Goal: Communication & Community: Share content

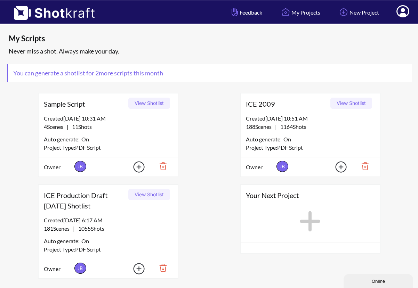
click at [145, 195] on button "View Shotlist" at bounding box center [149, 194] width 42 height 11
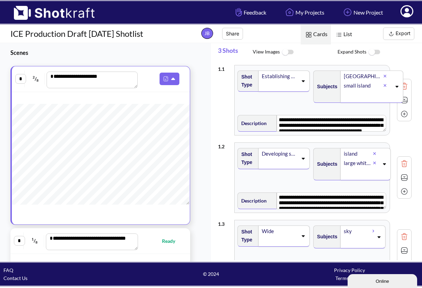
click at [347, 30] on span "List" at bounding box center [343, 35] width 25 height 20
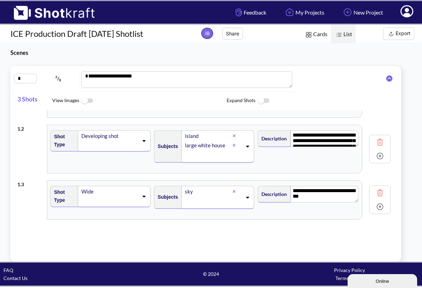
click at [232, 33] on button "Share" at bounding box center [232, 34] width 21 height 12
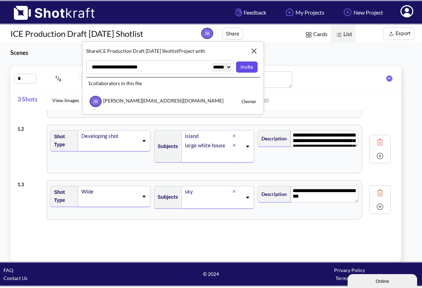
type input "**********"
click at [245, 66] on button "Invite" at bounding box center [246, 66] width 21 height 11
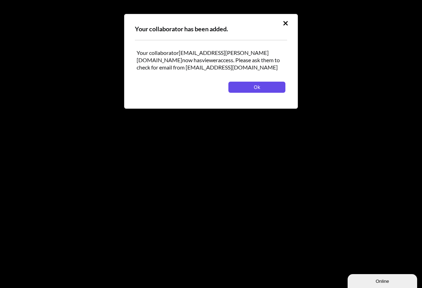
click at [249, 87] on button "Ok" at bounding box center [256, 87] width 57 height 11
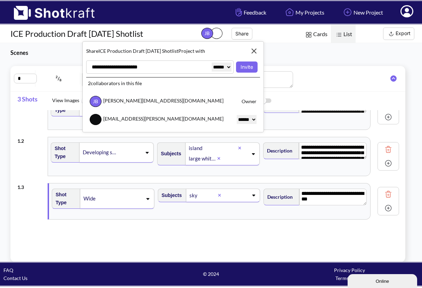
click at [33, 119] on div "**********" at bounding box center [207, 110] width 381 height 46
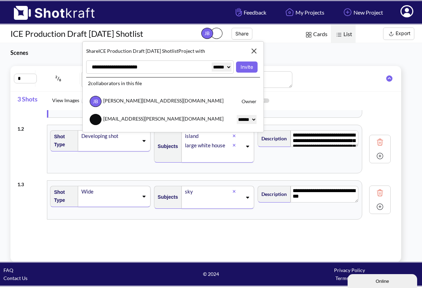
click at [254, 51] on img at bounding box center [254, 51] width 12 height 12
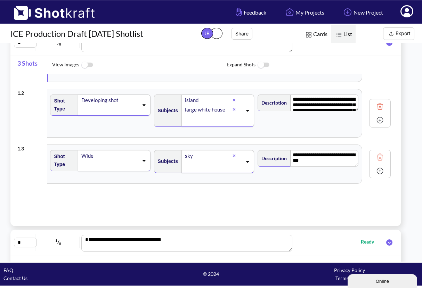
click at [405, 10] on icon at bounding box center [406, 12] width 7 height 8
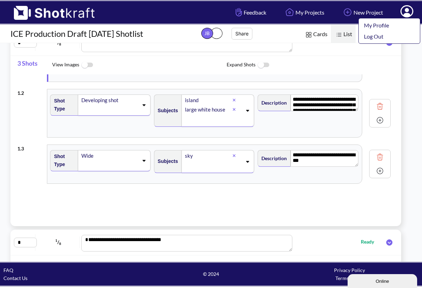
scroll to position [16, 0]
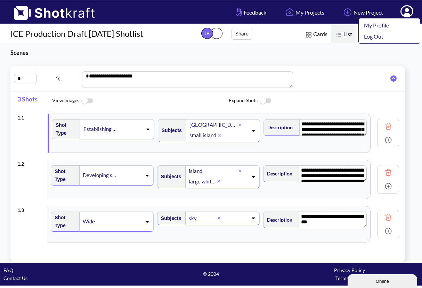
scroll to position [0, 0]
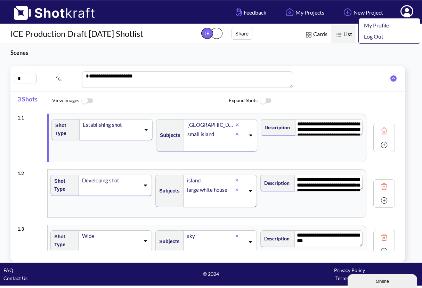
click at [91, 100] on img at bounding box center [87, 100] width 16 height 15
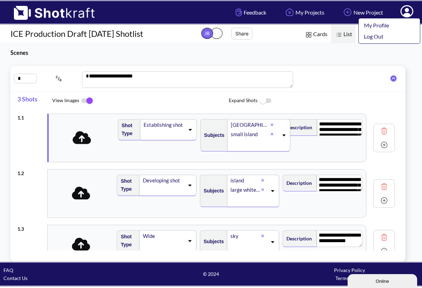
click at [83, 99] on img at bounding box center [87, 100] width 16 height 15
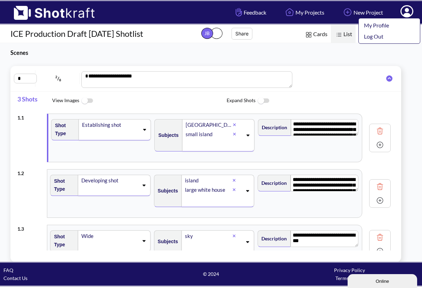
click at [241, 32] on button "Share" at bounding box center [241, 34] width 21 height 12
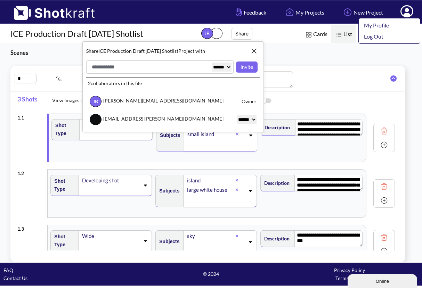
click at [295, 54] on div "**********" at bounding box center [211, 152] width 422 height 219
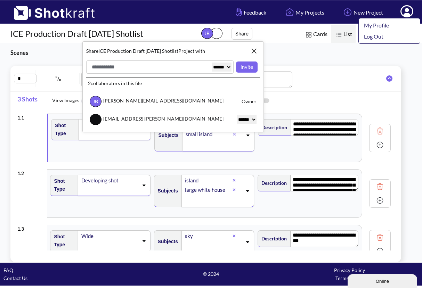
click at [254, 50] on img at bounding box center [254, 51] width 12 height 12
